Goal: Information Seeking & Learning: Check status

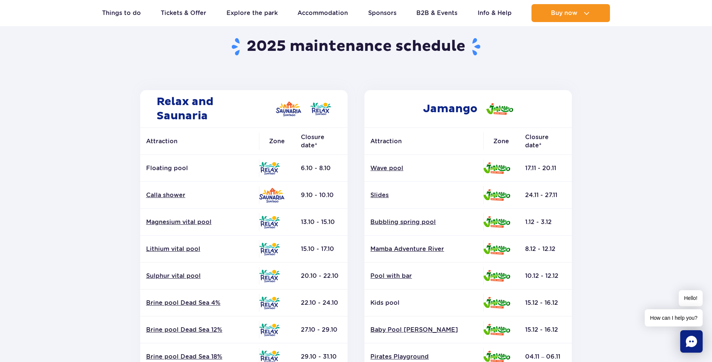
click at [326, 142] on th "Closure date*" at bounding box center [321, 141] width 53 height 27
click at [308, 140] on th "Closure date*" at bounding box center [321, 141] width 53 height 27
click at [335, 140] on th "Closure date*" at bounding box center [321, 141] width 53 height 27
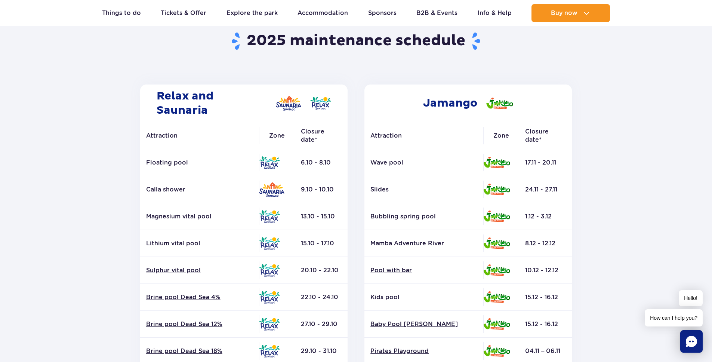
scroll to position [78, 0]
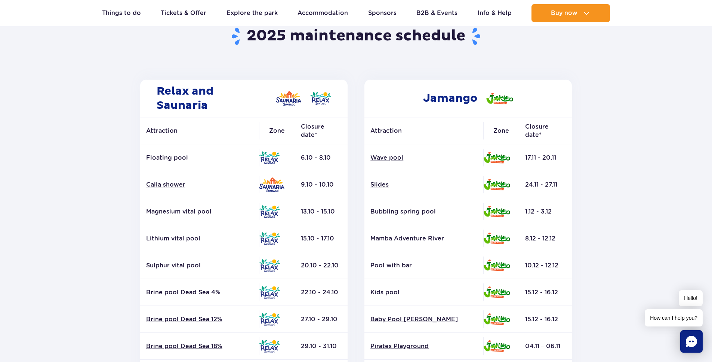
click at [160, 157] on p "Floating pool" at bounding box center [199, 158] width 107 height 8
drag, startPoint x: 160, startPoint y: 157, endPoint x: 176, endPoint y: 157, distance: 15.7
click at [160, 157] on p "Floating pool" at bounding box center [199, 158] width 107 height 8
click at [199, 158] on p "Floating pool" at bounding box center [199, 158] width 107 height 8
click at [168, 158] on p "Floating pool" at bounding box center [199, 158] width 107 height 8
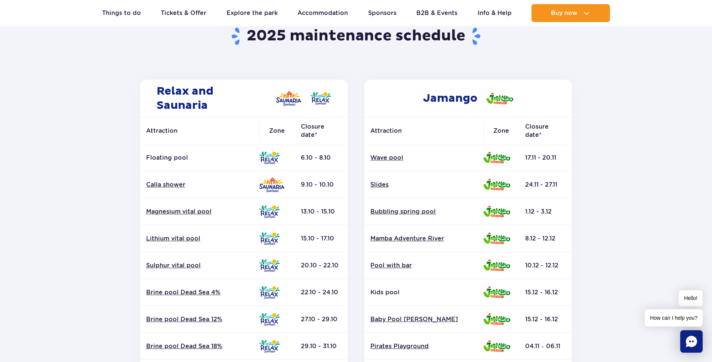
click at [155, 133] on th "Attraction" at bounding box center [199, 130] width 119 height 27
click at [251, 127] on th "Attraction" at bounding box center [199, 130] width 119 height 27
drag, startPoint x: 322, startPoint y: 131, endPoint x: 333, endPoint y: 131, distance: 11.2
click at [333, 131] on tr "Attraction Zone Closure date*" at bounding box center [243, 130] width 207 height 27
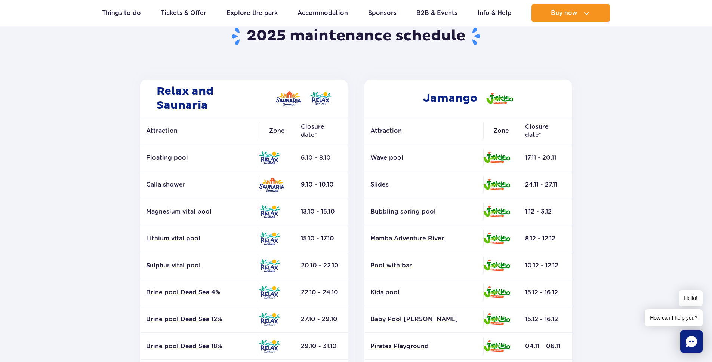
click at [342, 131] on th "Closure date*" at bounding box center [321, 130] width 53 height 27
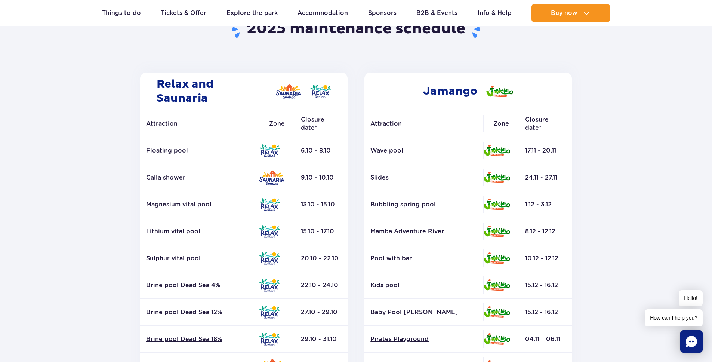
scroll to position [0, 0]
